Goal: Task Accomplishment & Management: Use online tool/utility

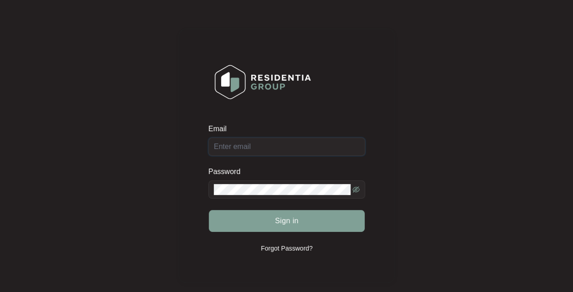
type input "[EMAIL_ADDRESS][DOMAIN_NAME]"
click at [286, 216] on span "Sign in" at bounding box center [287, 221] width 24 height 11
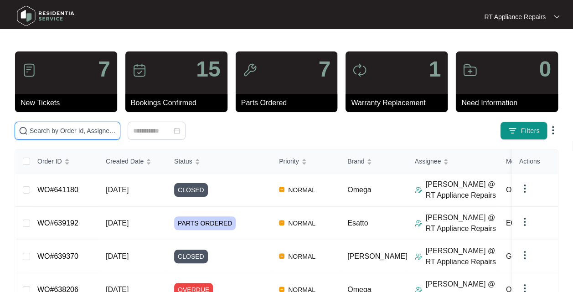
click at [88, 130] on input "text" at bounding box center [73, 131] width 87 height 10
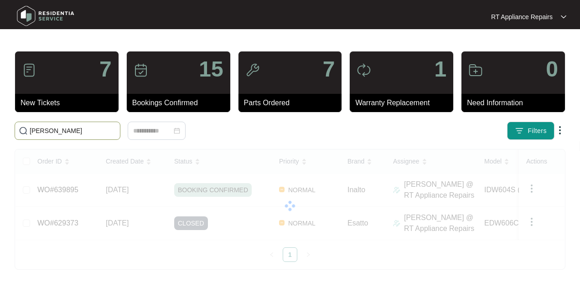
type input "[PERSON_NAME]"
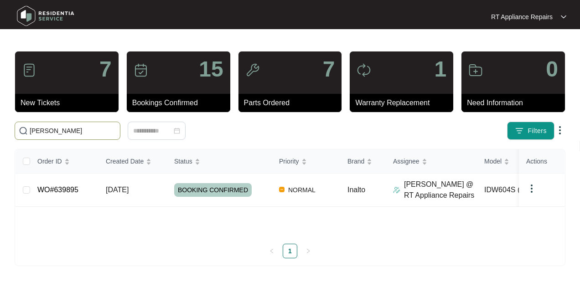
click at [206, 187] on span "BOOKING CONFIRMED" at bounding box center [212, 190] width 77 height 14
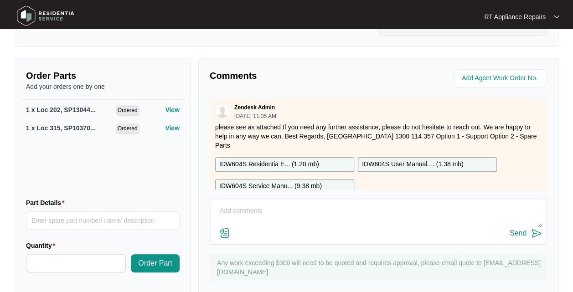
scroll to position [338, 0]
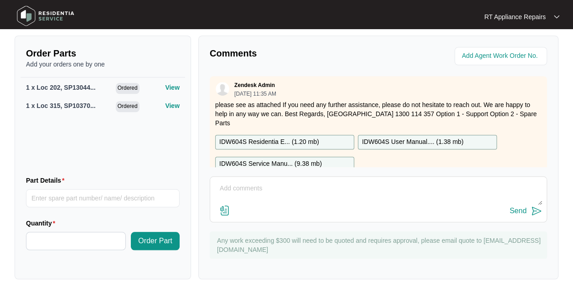
click at [306, 185] on textarea at bounding box center [378, 193] width 327 height 24
type textarea "Replaced inner door with seal and tub seal and tested all ok."
click at [537, 211] on img at bounding box center [536, 211] width 11 height 11
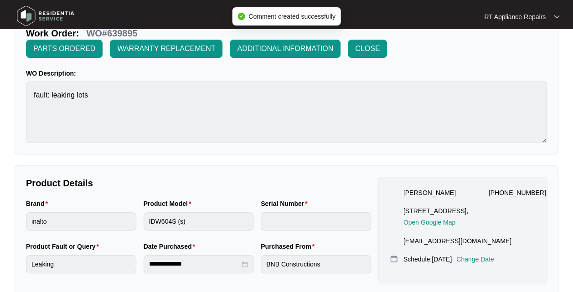
scroll to position [0, 0]
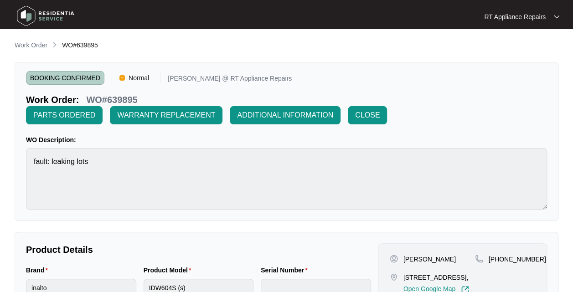
click at [369, 117] on span "CLOSE" at bounding box center [367, 115] width 25 height 11
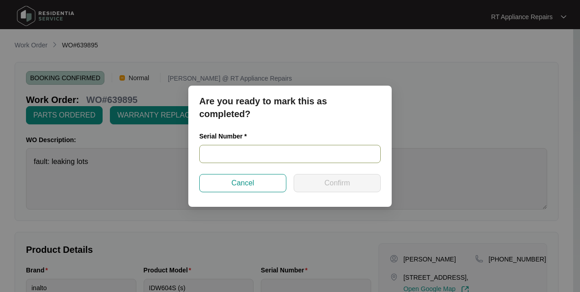
click at [245, 149] on input "text" at bounding box center [289, 154] width 181 height 18
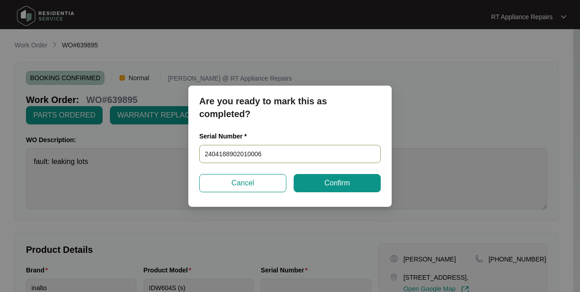
type input "24041889020100066"
click at [342, 179] on span "Confirm" at bounding box center [337, 183] width 26 height 11
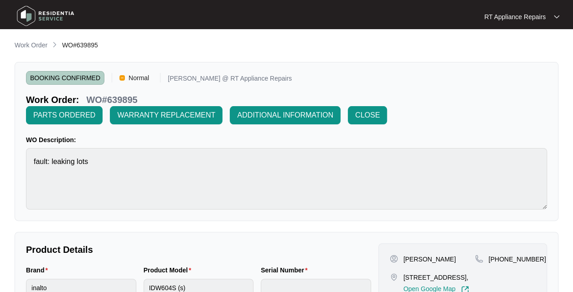
type input "24041889020100066"
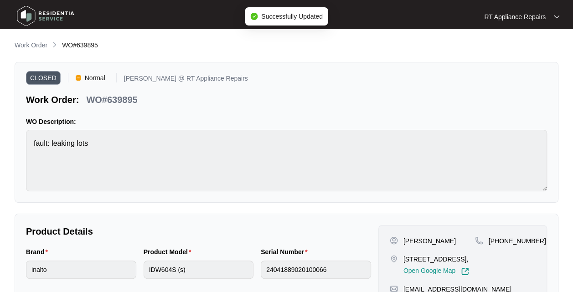
click at [46, 16] on img at bounding box center [46, 15] width 64 height 27
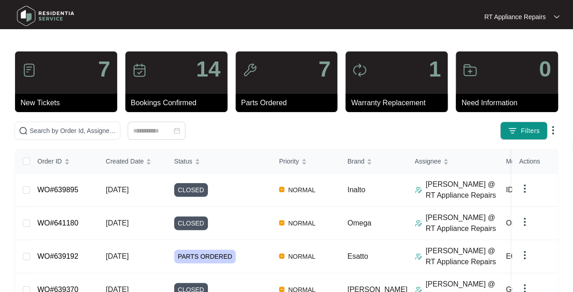
click at [529, 16] on p "RT Appliance Repairs" at bounding box center [515, 16] width 62 height 9
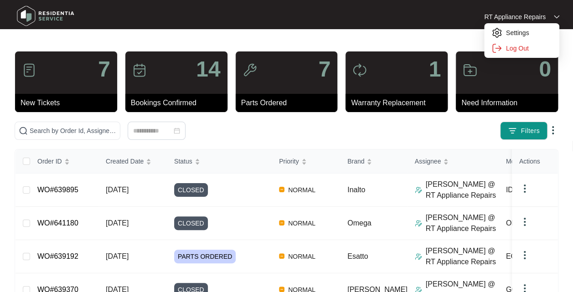
click at [521, 51] on p "Log Out" at bounding box center [529, 48] width 46 height 9
